Goal: Task Accomplishment & Management: Manage account settings

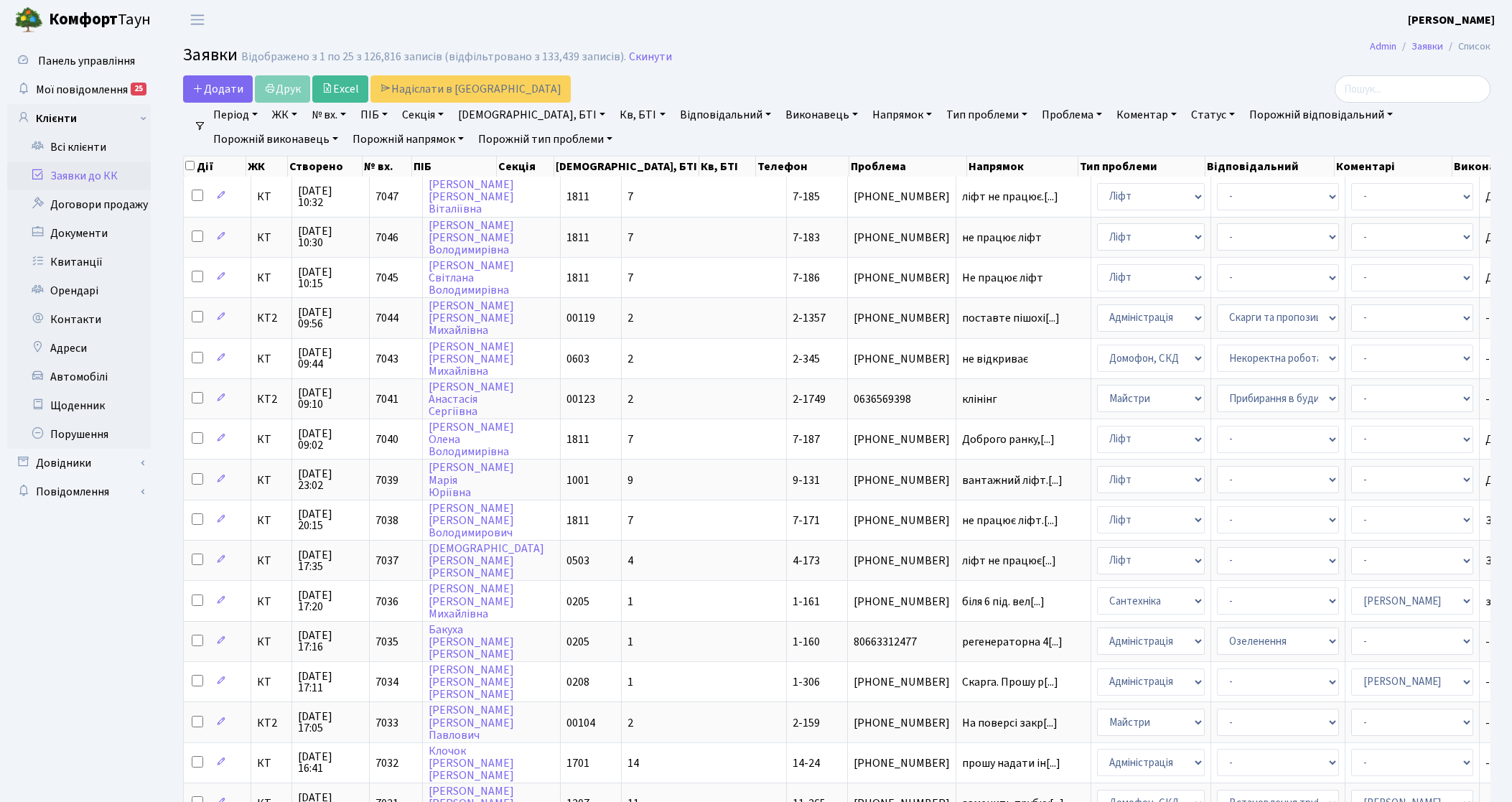
select select "25"
click at [73, 179] on link "Заявки до КК" at bounding box center [79, 176] width 143 height 29
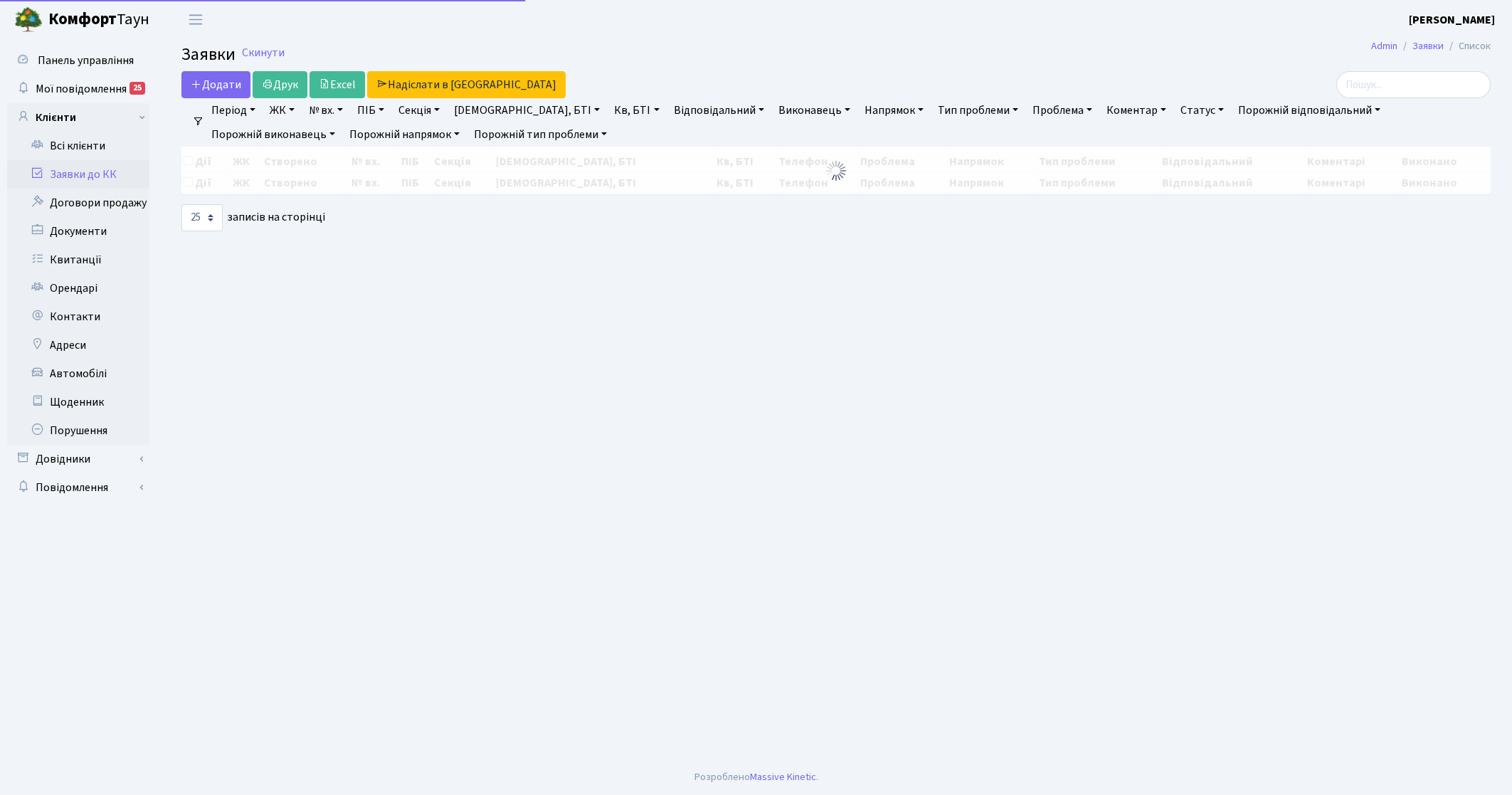
select select "25"
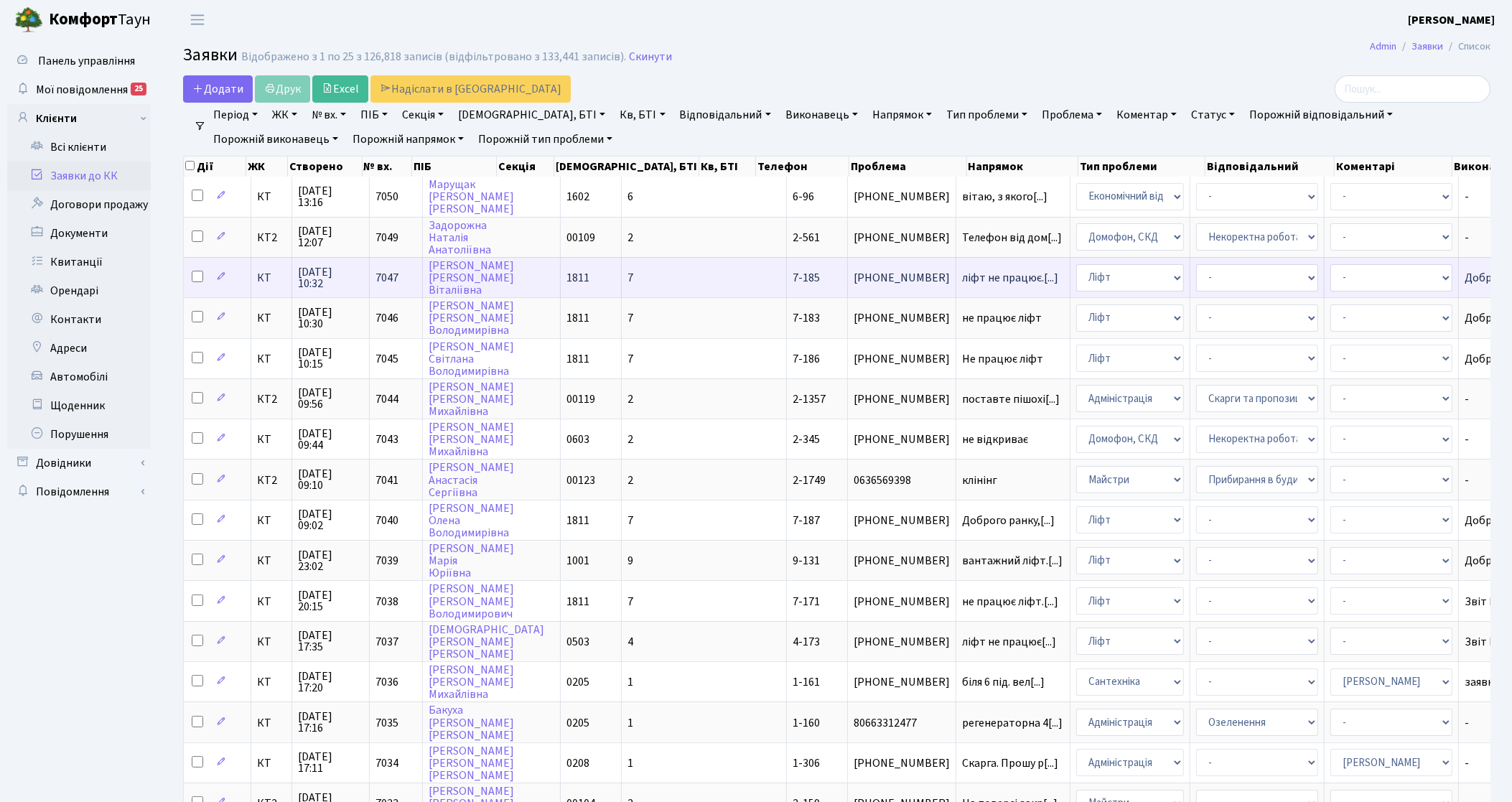
click at [253, 269] on td "КТ" at bounding box center [271, 276] width 41 height 40
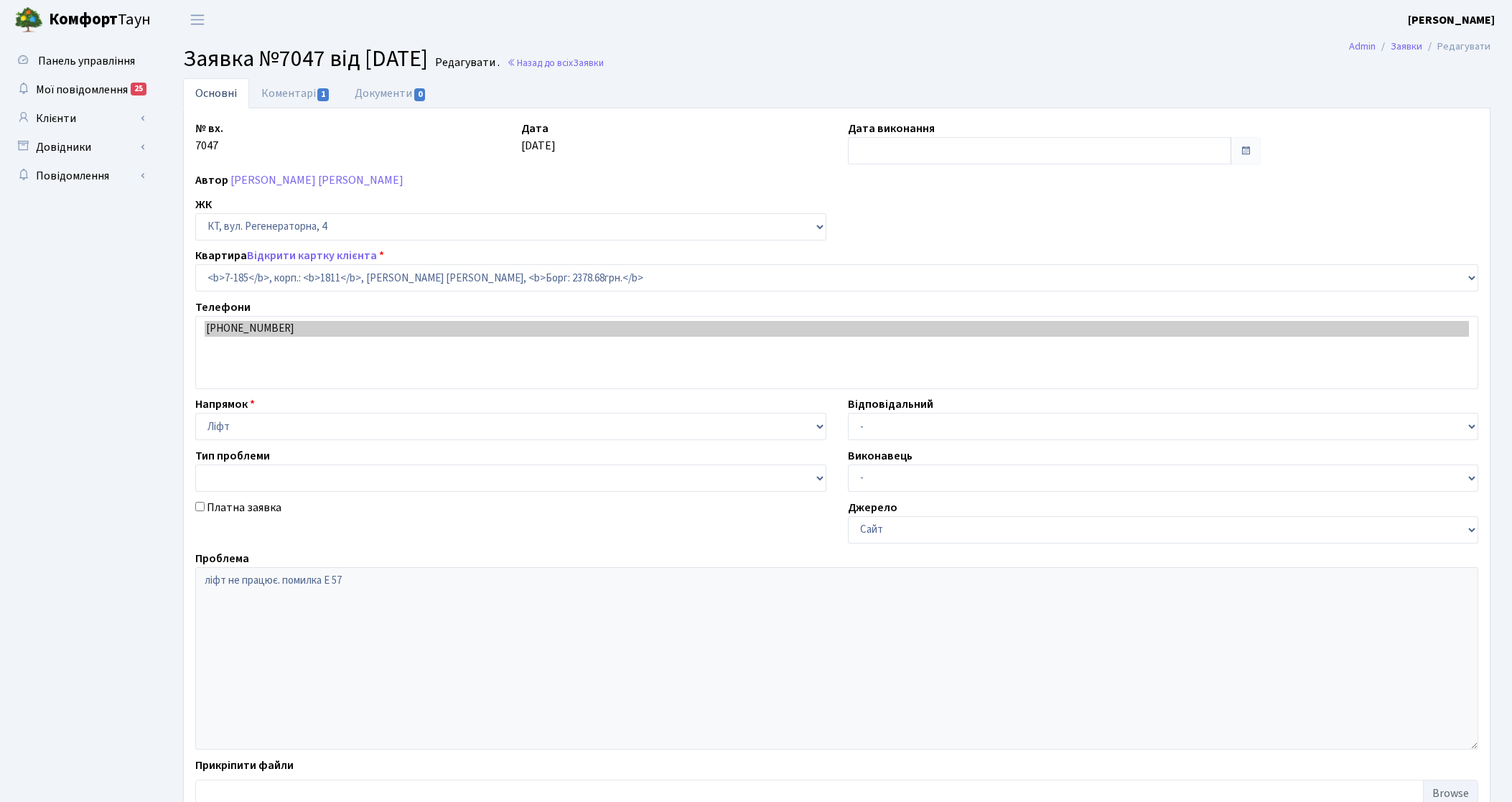
select select "5026"
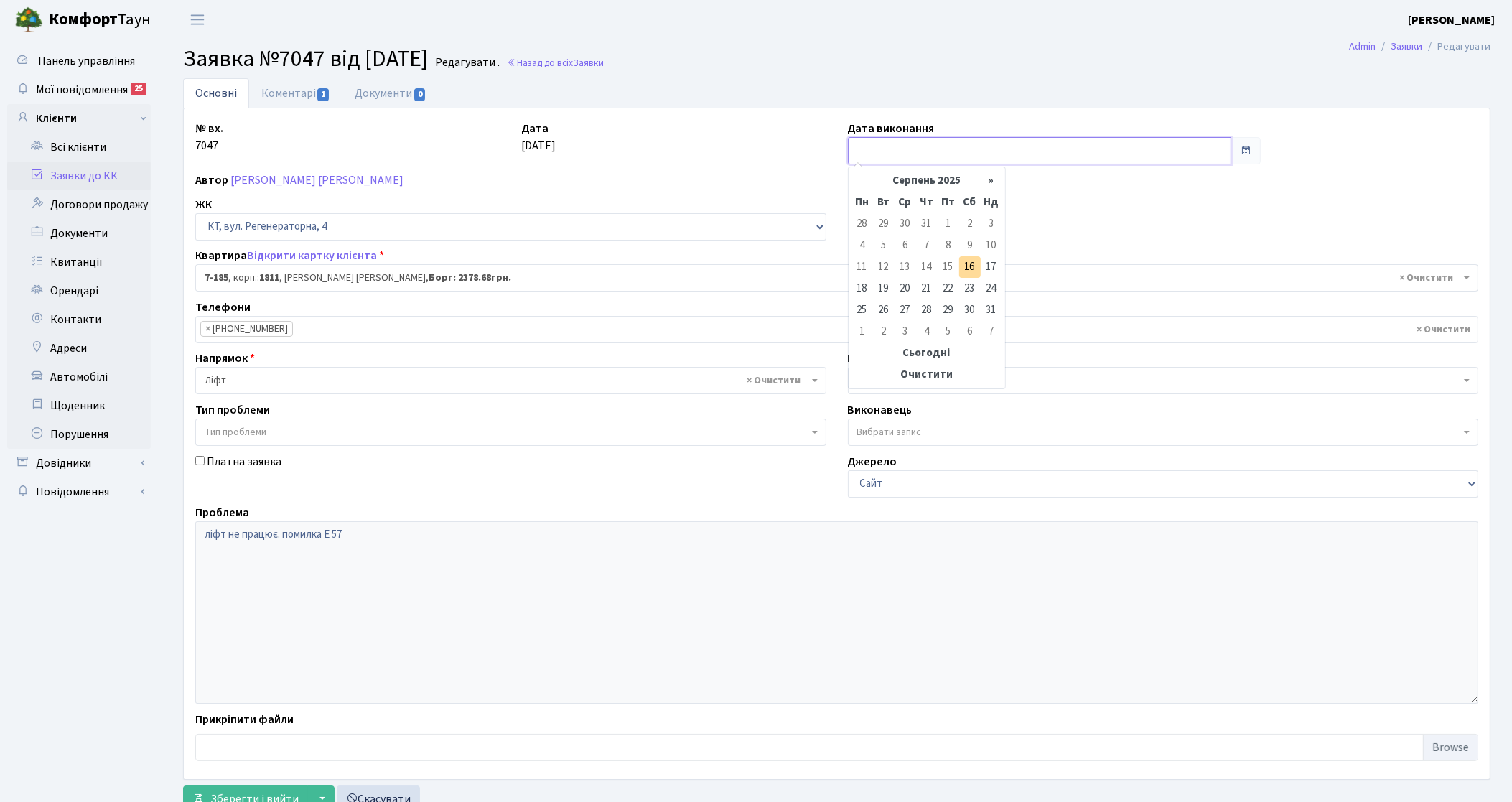
click at [1052, 162] on input "text" at bounding box center [1039, 151] width 384 height 27
click at [980, 269] on td "17" at bounding box center [991, 266] width 21 height 21
type input "[DATE]"
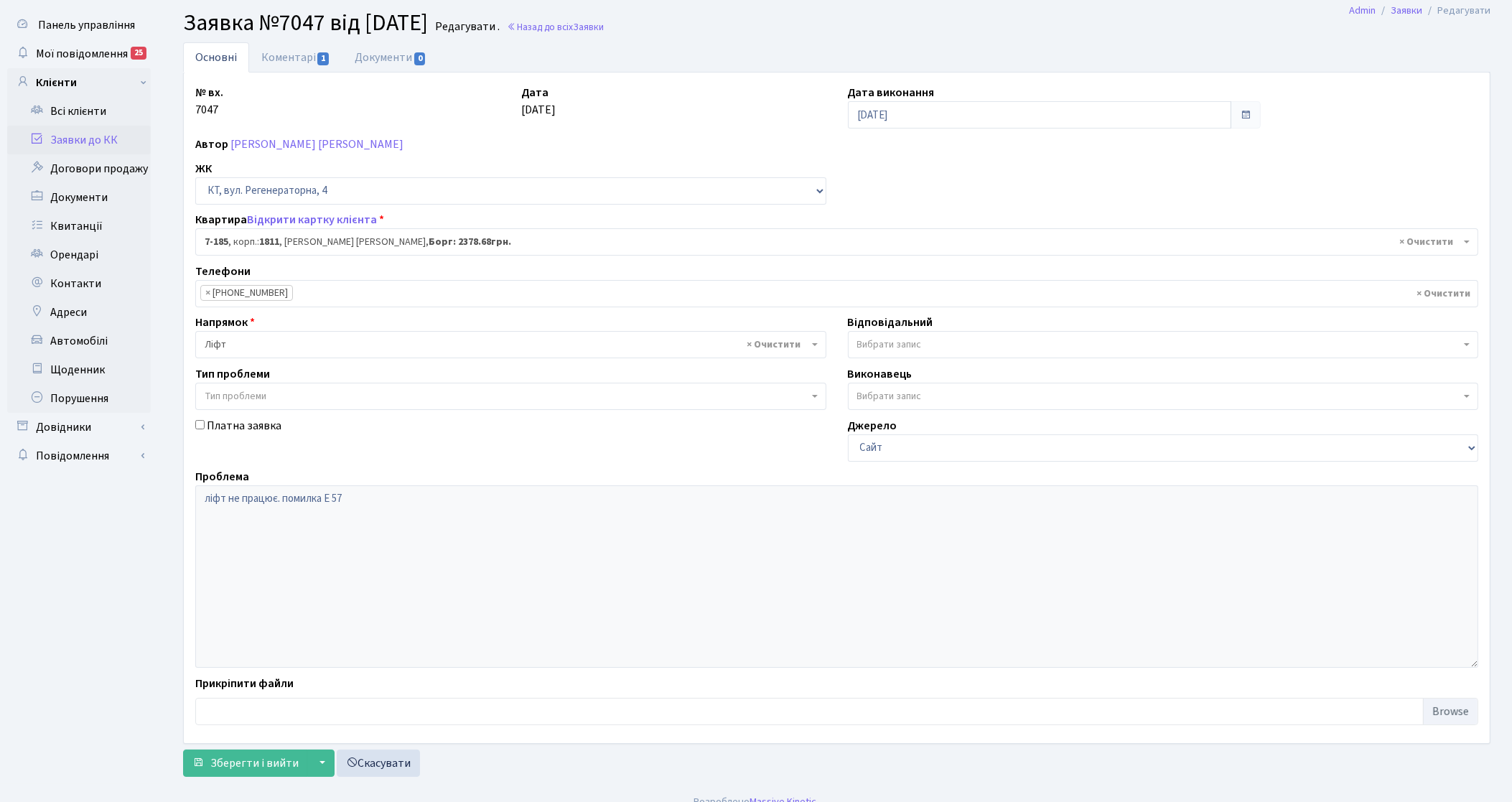
scroll to position [55, 0]
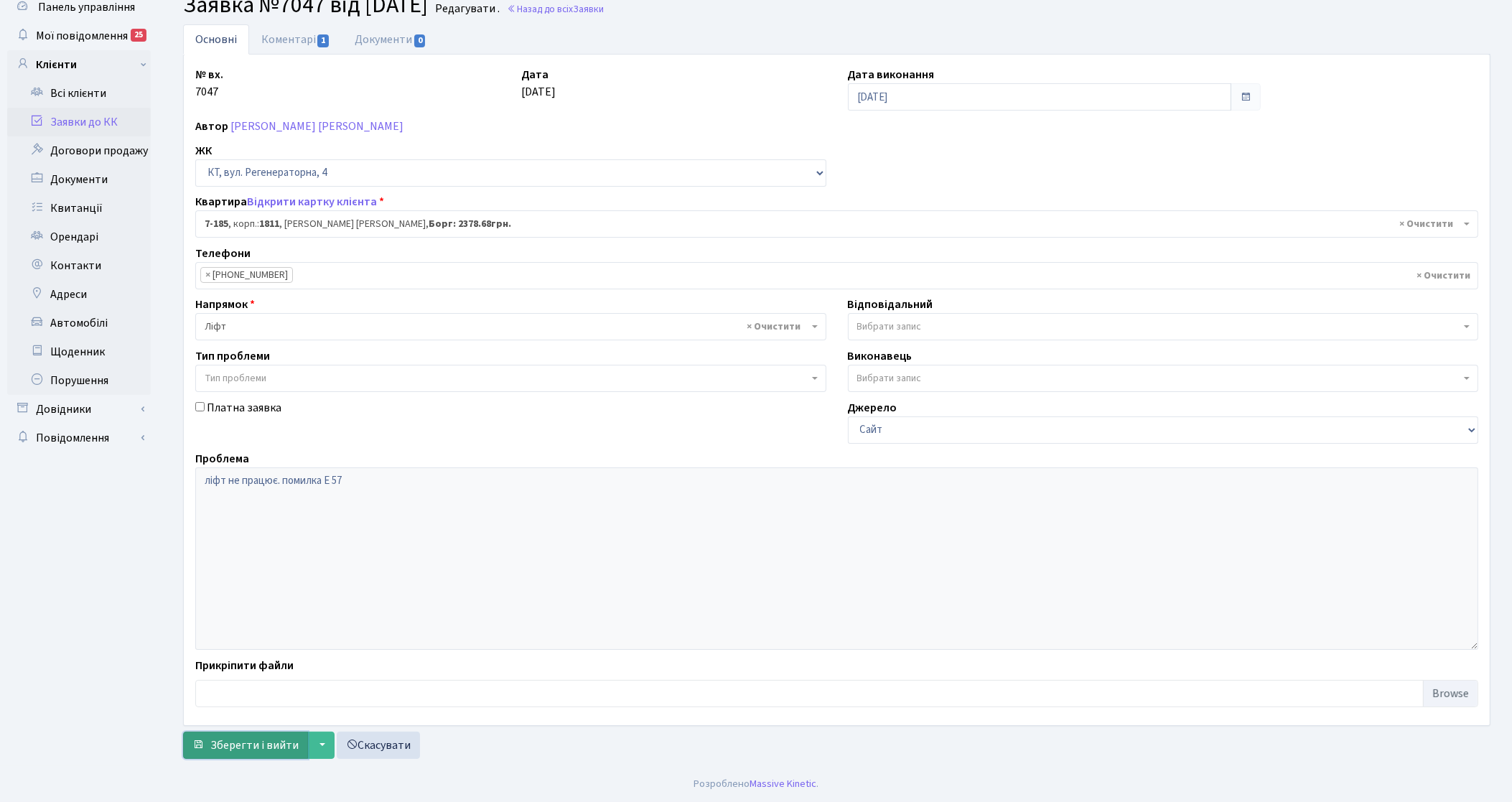
click at [283, 738] on span "Зберегти і вийти" at bounding box center [253, 745] width 88 height 16
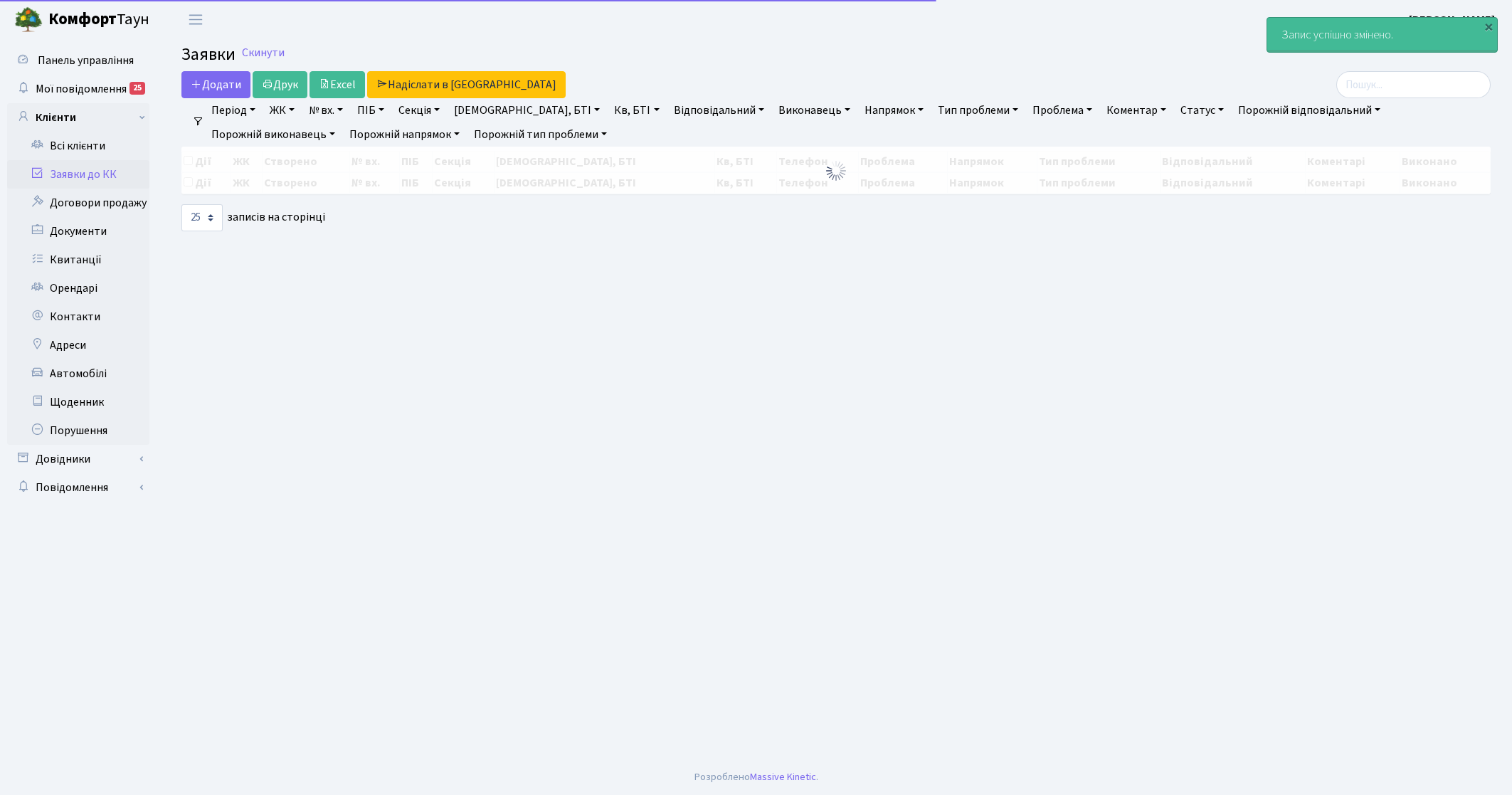
select select "25"
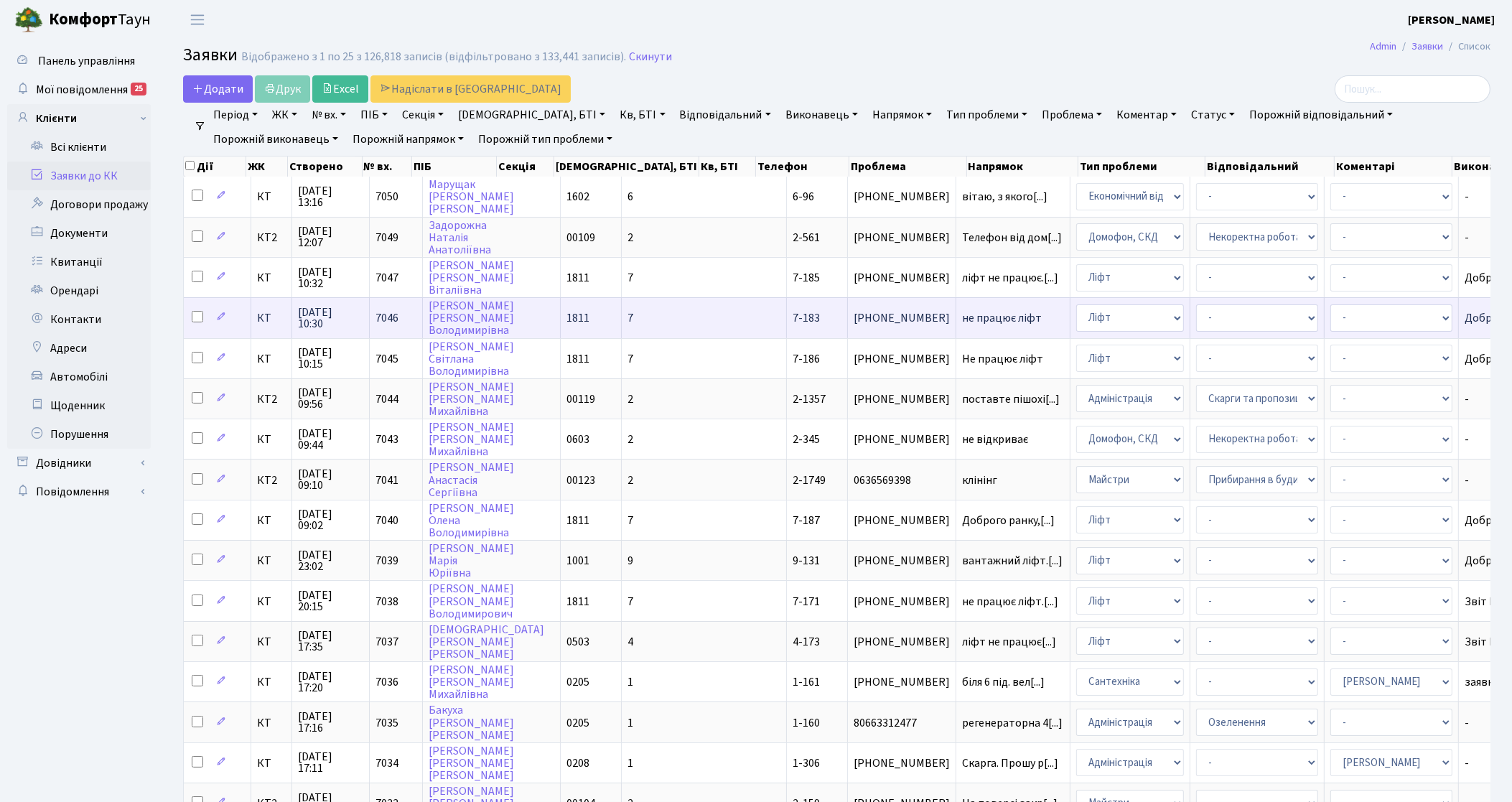
click at [268, 320] on span "КТ" at bounding box center [271, 317] width 29 height 11
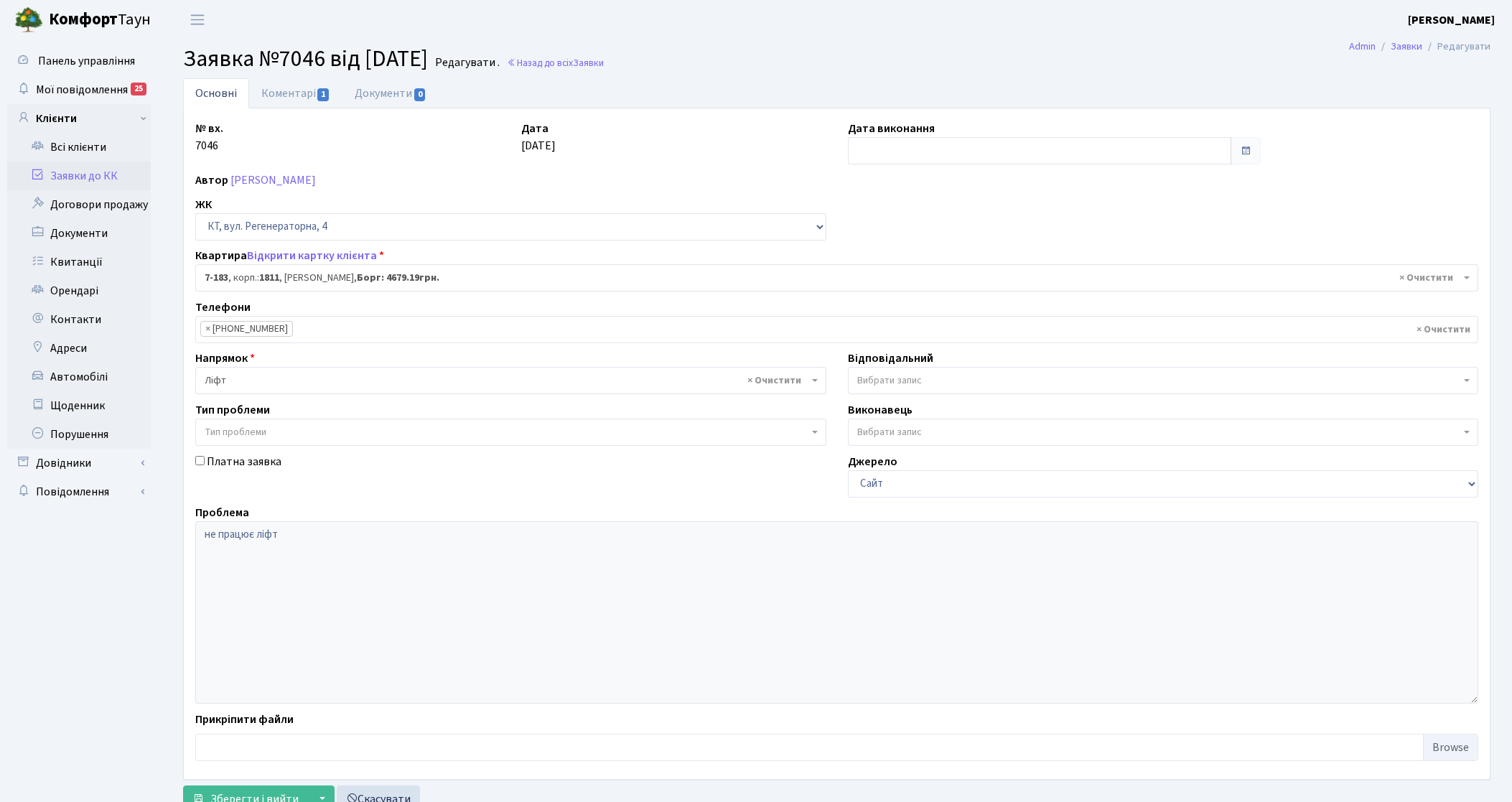
select select "5024"
click at [887, 156] on input "text" at bounding box center [1039, 151] width 384 height 27
drag, startPoint x: 976, startPoint y: 270, endPoint x: 967, endPoint y: 270, distance: 9.0
click at [974, 270] on td "16" at bounding box center [969, 266] width 21 height 21
type input "[DATE]"
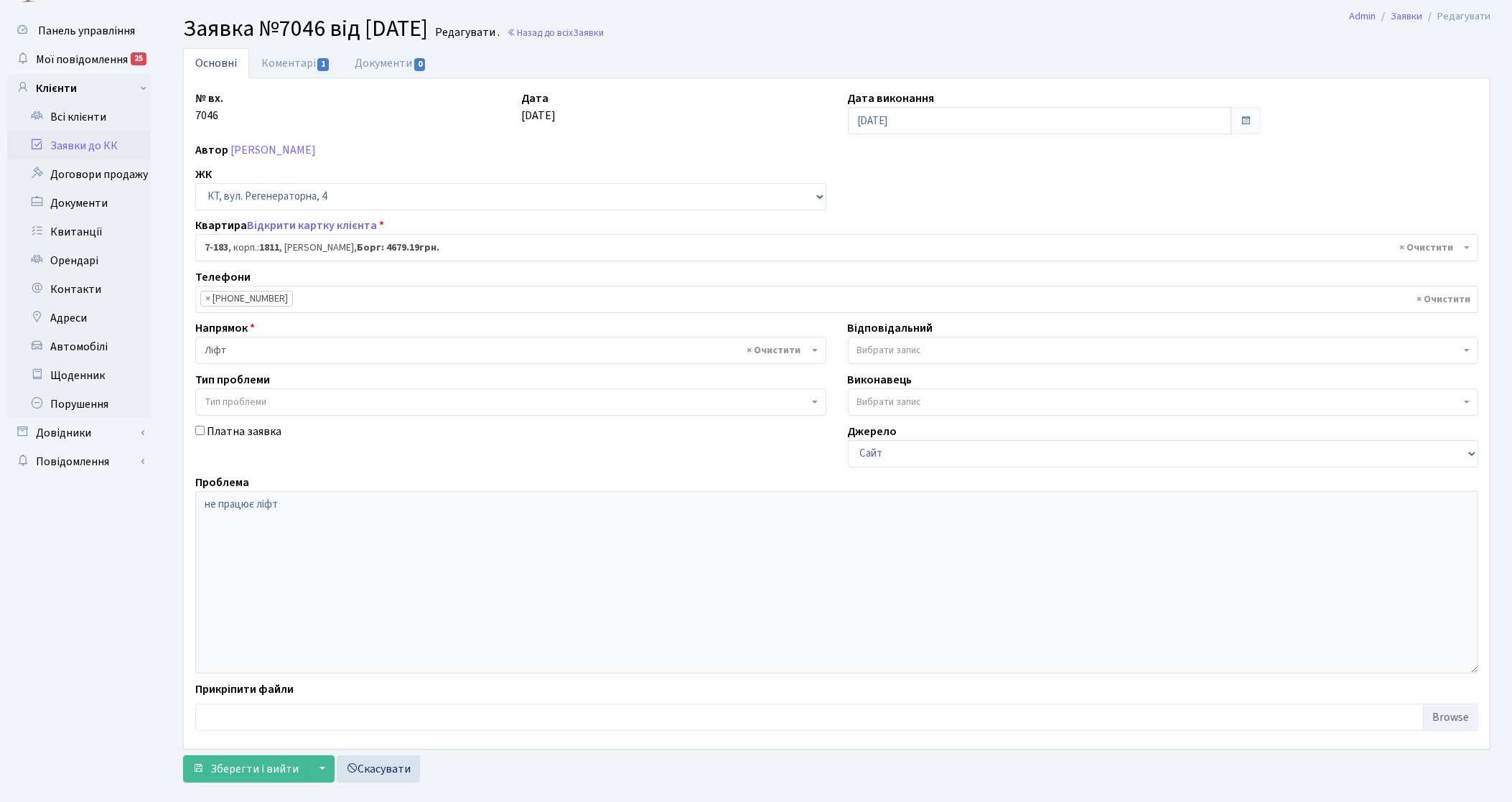
scroll to position [55, 0]
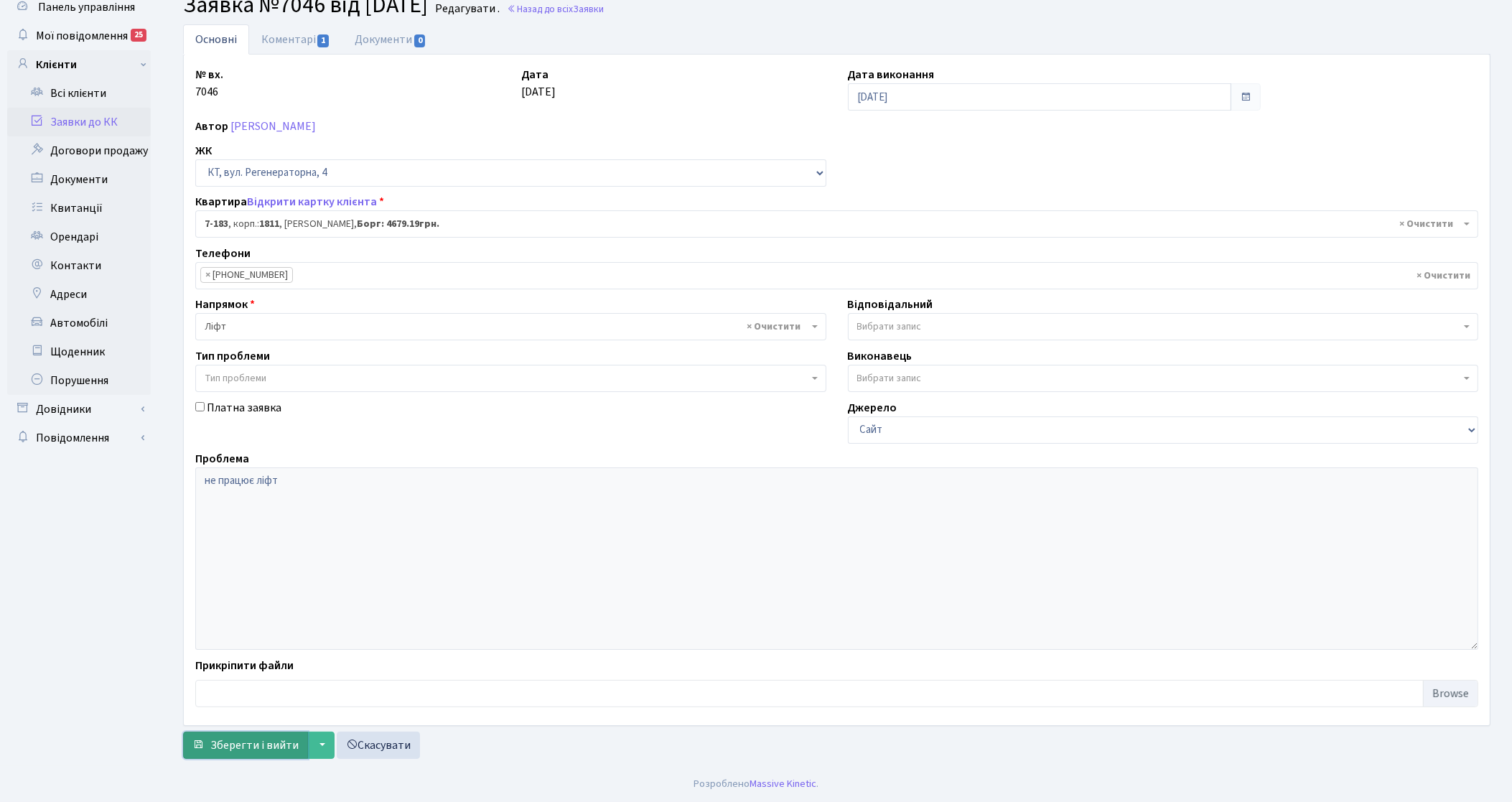
click at [233, 750] on span "Зберегти і вийти" at bounding box center [253, 745] width 88 height 16
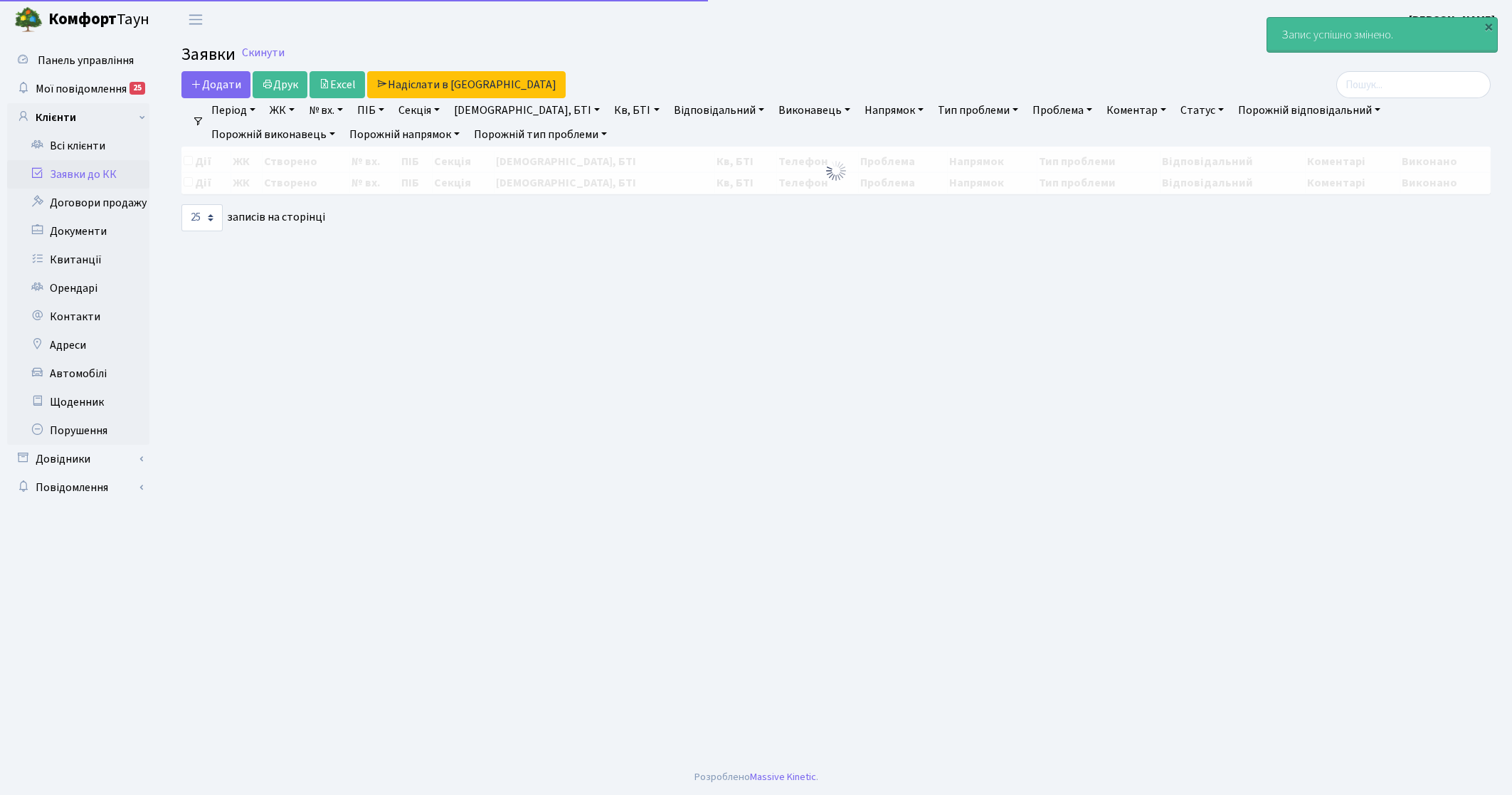
select select "25"
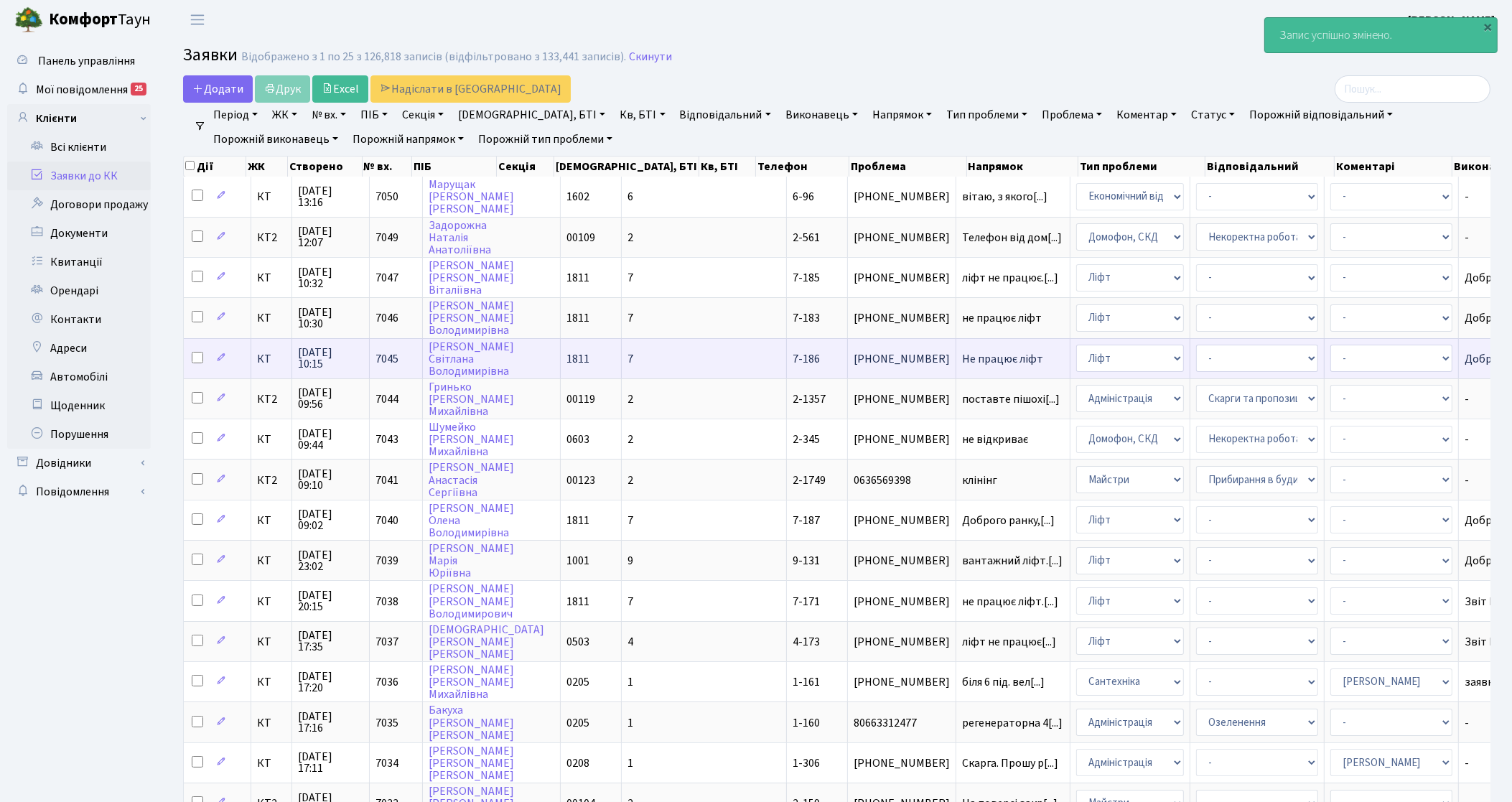
click at [266, 355] on span "КТ" at bounding box center [271, 358] width 29 height 11
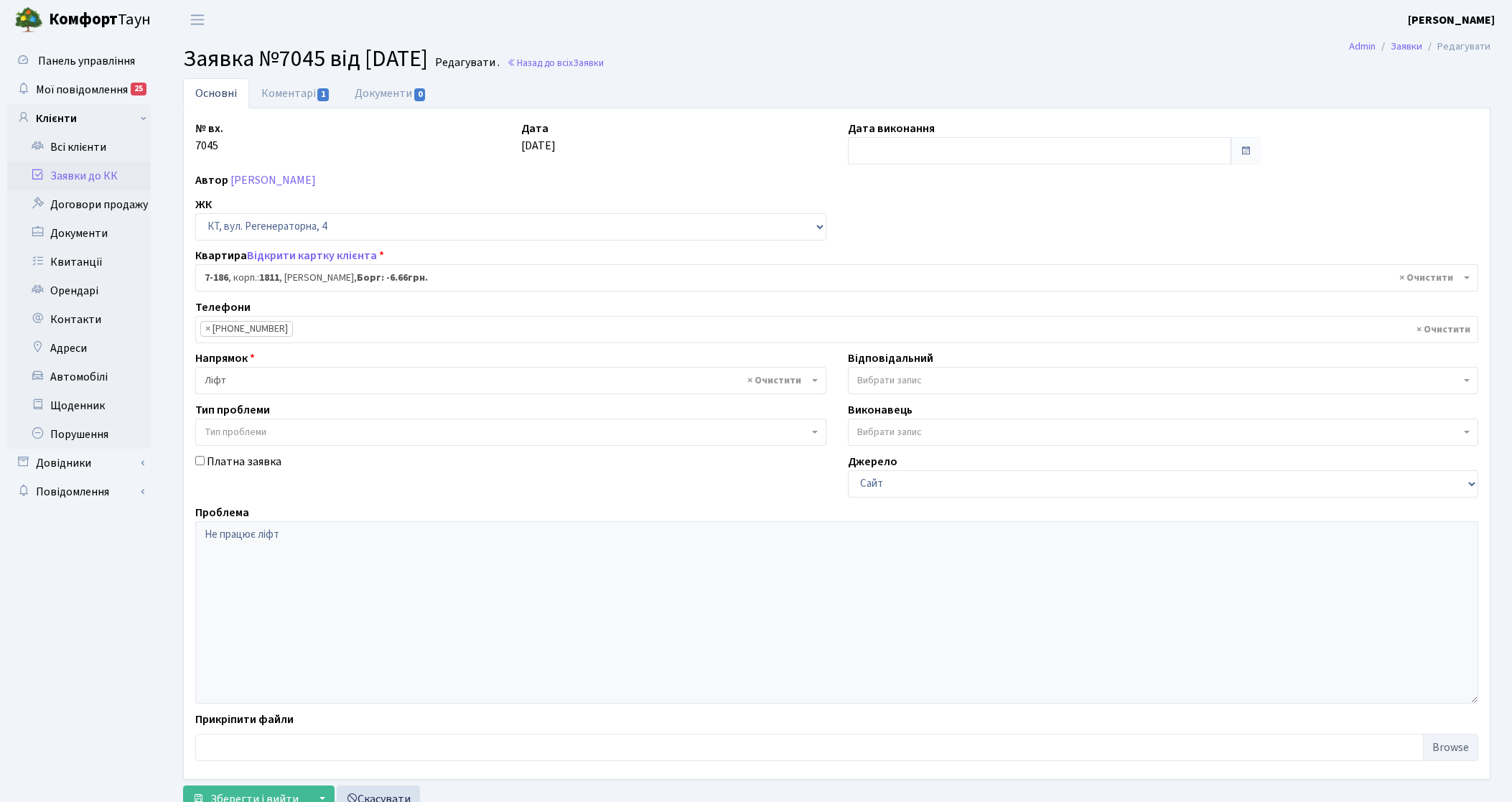
select select "5027"
click at [928, 143] on input "text" at bounding box center [1039, 151] width 384 height 27
click at [970, 271] on td "16" at bounding box center [969, 266] width 21 height 21
type input "[DATE]"
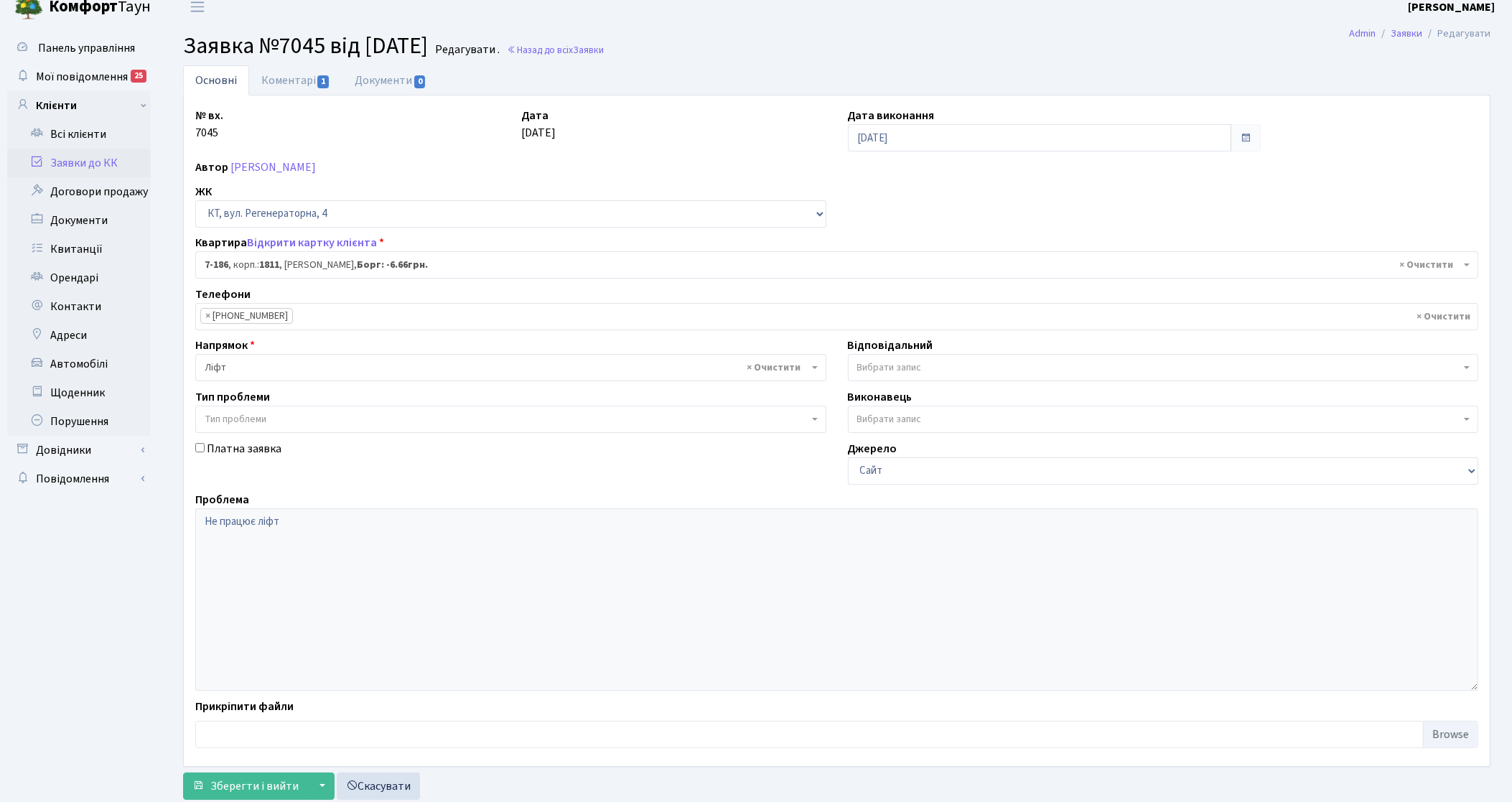
scroll to position [55, 0]
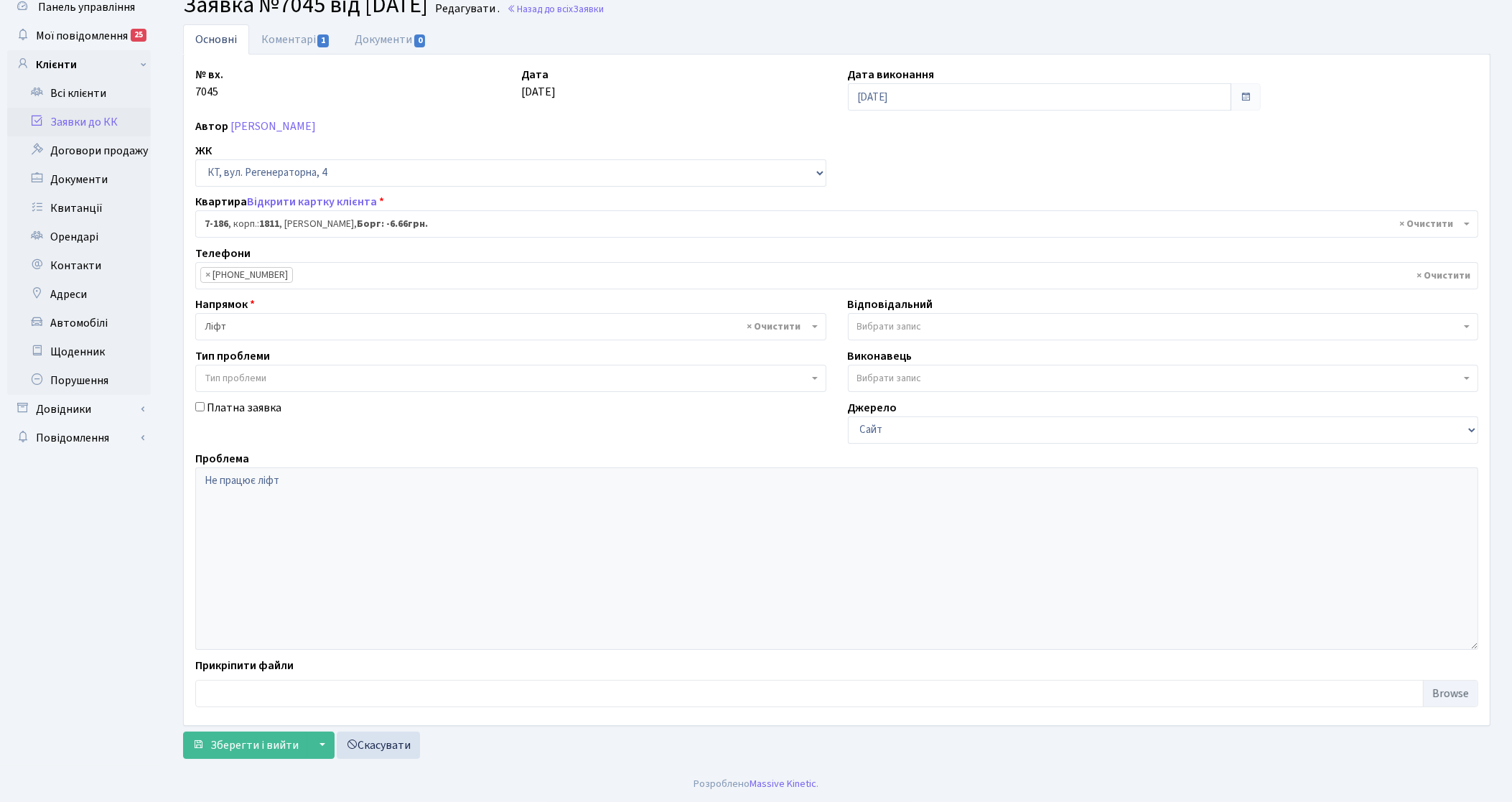
click at [260, 759] on div "Основні Коментарі 1 Документи 0 № вх. 7045 Дата 16.08.2025 Дата виконання 16.08…" at bounding box center [836, 395] width 1329 height 741
click at [268, 751] on span "Зберегти і вийти" at bounding box center [253, 745] width 88 height 16
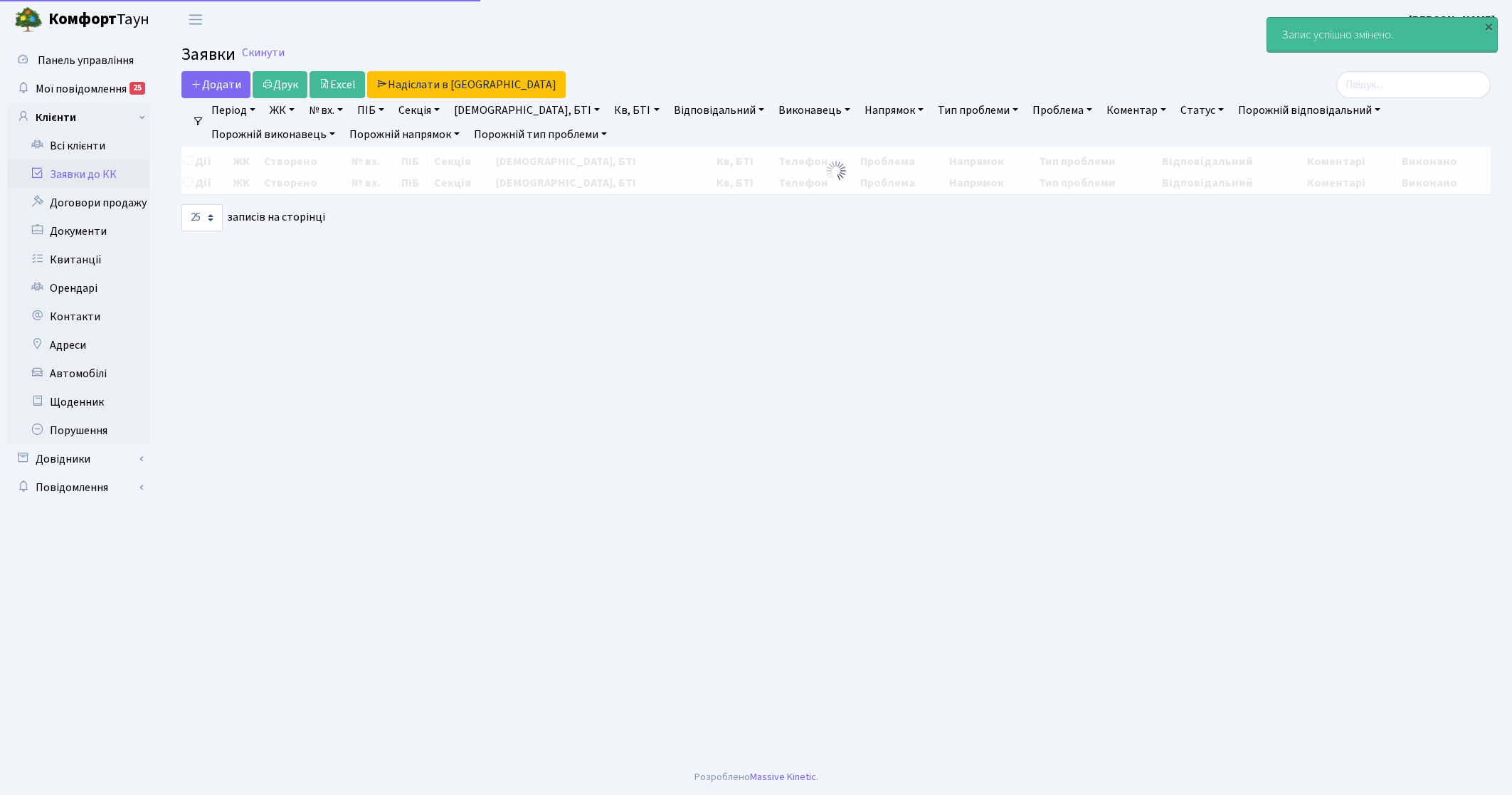
select select "25"
